Goal: Information Seeking & Learning: Learn about a topic

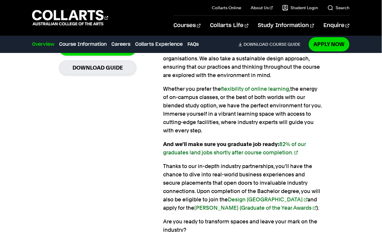
scroll to position [492, 0]
click at [246, 88] on link "flexibility of online learning," at bounding box center [255, 89] width 69 height 6
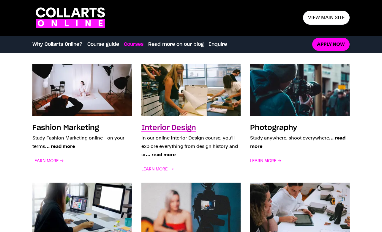
scroll to position [466, 0]
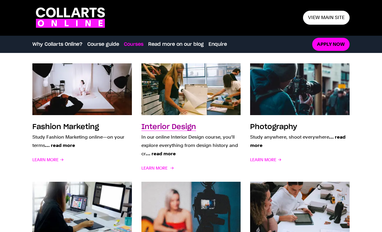
click at [175, 126] on h3 "Interior Design" at bounding box center [168, 126] width 55 height 7
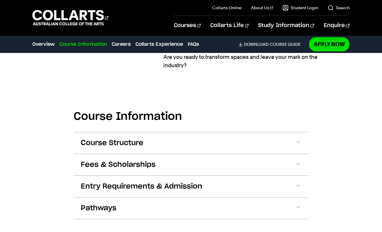
scroll to position [681, 0]
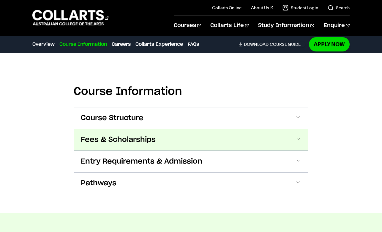
click at [168, 140] on button "Fees & Scholarships" at bounding box center [191, 139] width 235 height 21
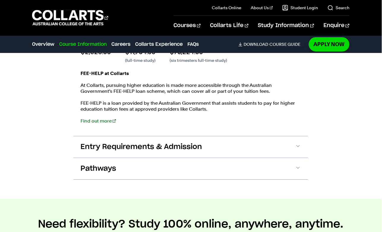
scroll to position [831, 0]
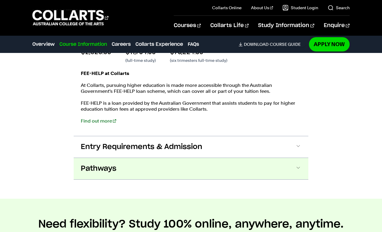
click at [164, 168] on button "Pathways" at bounding box center [191, 168] width 235 height 21
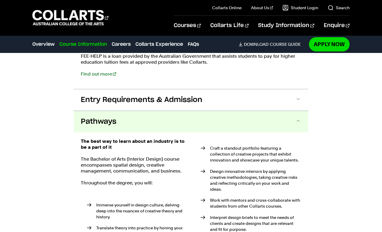
scroll to position [859, 0]
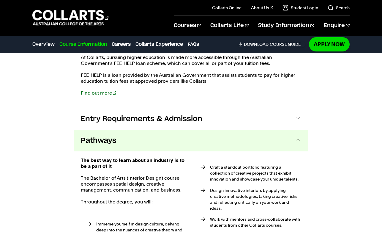
click at [168, 145] on button "Pathways" at bounding box center [191, 140] width 235 height 21
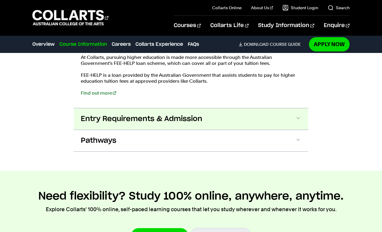
click at [171, 120] on span "Entry Requirements & Admission" at bounding box center [142, 119] width 122 height 10
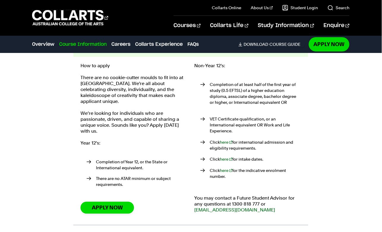
scroll to position [932, 0]
click at [226, 157] on link "here" at bounding box center [226, 159] width 12 height 5
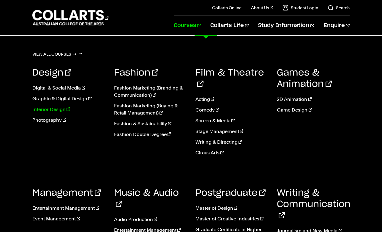
click at [53, 110] on link "Interior Design" at bounding box center [68, 109] width 73 height 7
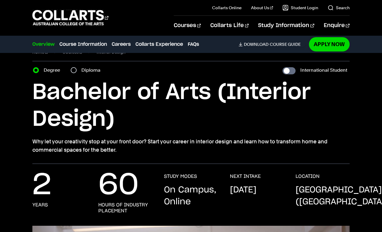
scroll to position [9, 0]
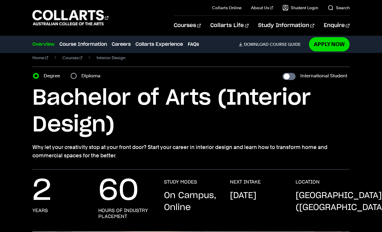
click at [73, 75] on input "Diploma" at bounding box center [74, 76] width 6 height 6
radio input "true"
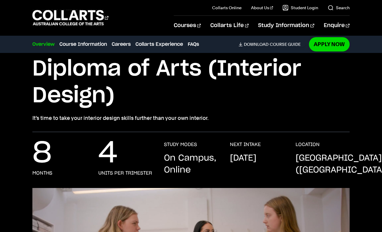
scroll to position [41, 0]
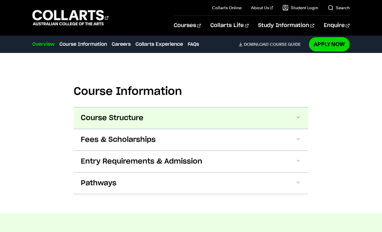
click at [106, 118] on span "Course Structure" at bounding box center [112, 118] width 63 height 10
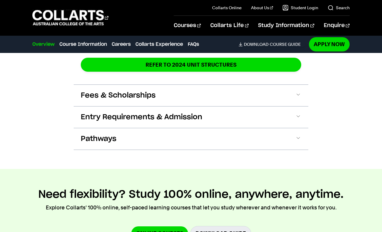
scroll to position [935, 0]
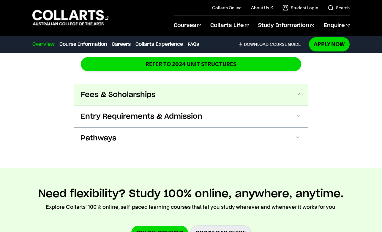
click at [116, 97] on span "Fees & Scholarships" at bounding box center [118, 95] width 75 height 10
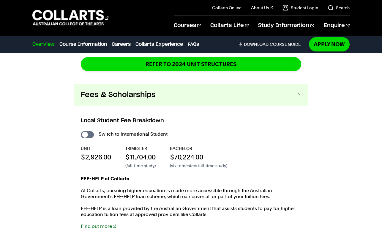
scroll to position [965, 0]
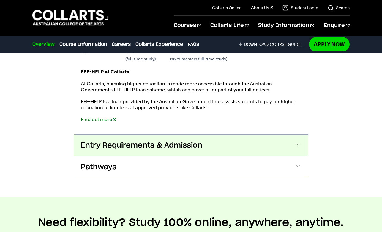
click at [130, 141] on span "Entry Requirements & Admission" at bounding box center [142, 146] width 122 height 10
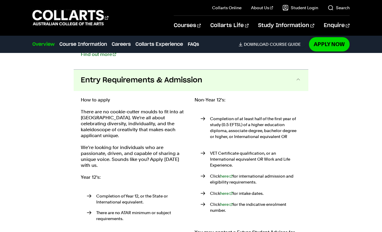
scroll to position [1122, 0]
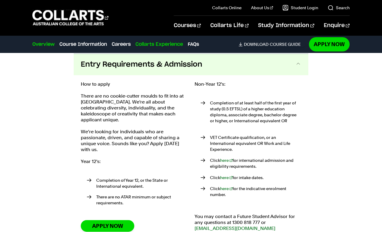
click at [161, 47] on link "Collarts Experience" at bounding box center [160, 44] width 48 height 7
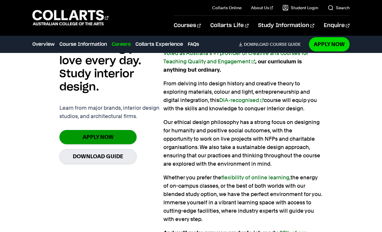
scroll to position [389, 0]
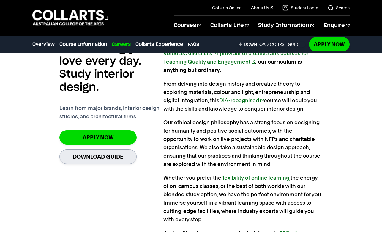
click at [116, 156] on link "Download Guide" at bounding box center [97, 156] width 77 height 15
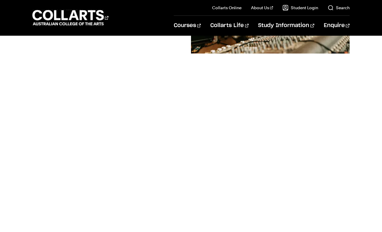
scroll to position [148, 0]
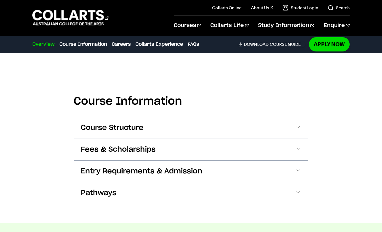
scroll to position [657, 0]
